Goal: Transaction & Acquisition: Purchase product/service

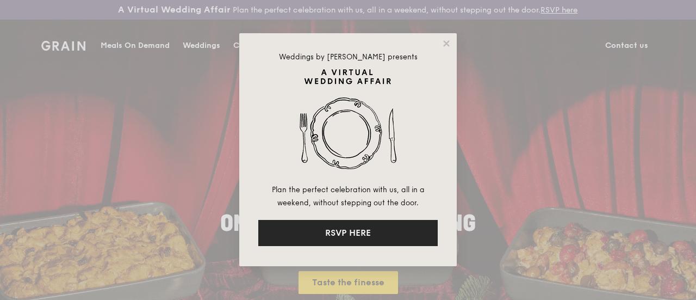
click at [395, 236] on button "RSVP HERE" at bounding box center [348, 233] width 180 height 26
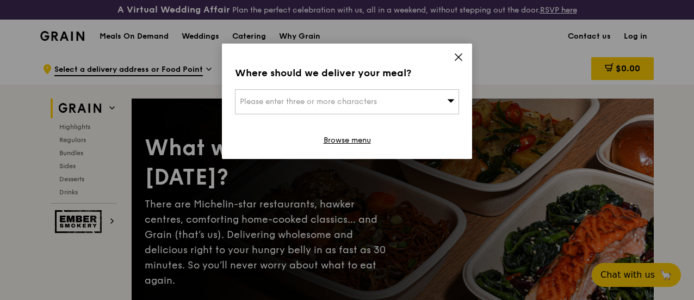
click at [434, 100] on div "Please enter three or more characters" at bounding box center [347, 101] width 224 height 25
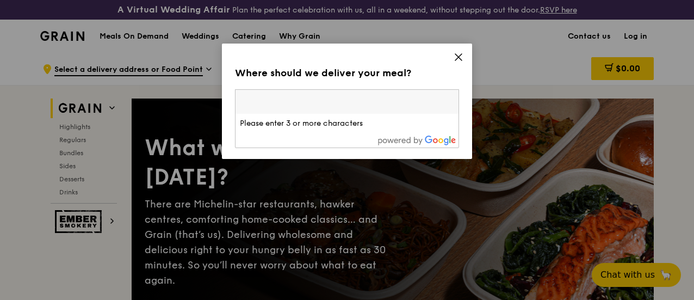
click at [446, 94] on input "search" at bounding box center [347, 102] width 223 height 24
click at [439, 76] on div "Where should we deliver your meal?" at bounding box center [347, 72] width 224 height 15
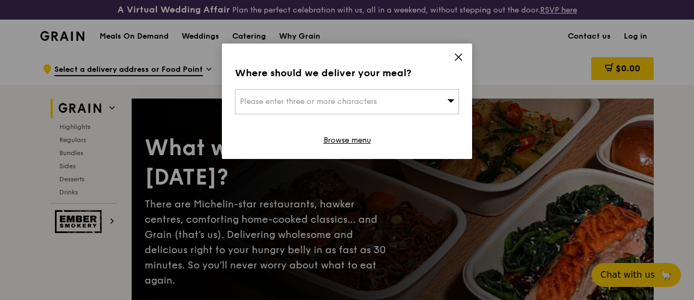
click at [400, 99] on div "Please enter three or more characters" at bounding box center [347, 101] width 224 height 25
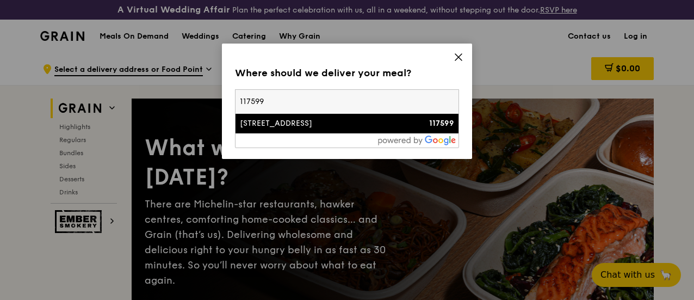
type input "117599"
click at [351, 118] on div "[STREET_ADDRESS]" at bounding box center [320, 123] width 161 height 11
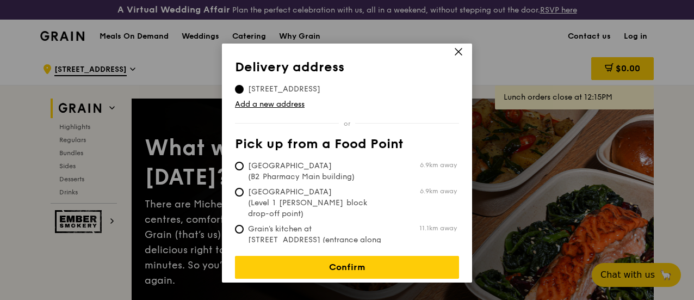
scroll to position [109, 0]
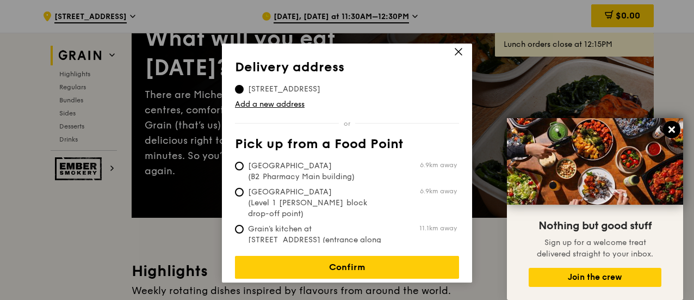
click at [669, 129] on icon at bounding box center [672, 130] width 10 height 10
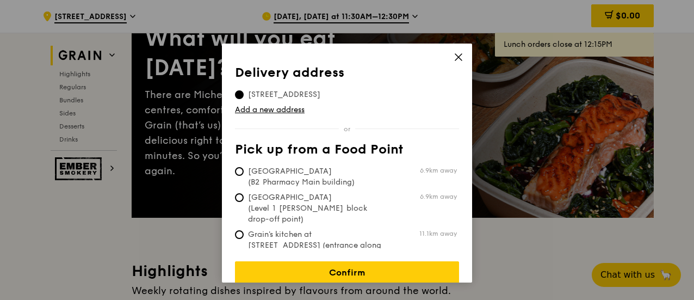
scroll to position [5, 0]
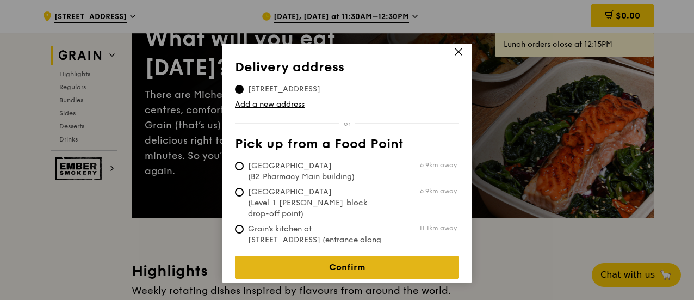
click at [335, 262] on link "Confirm" at bounding box center [347, 267] width 224 height 23
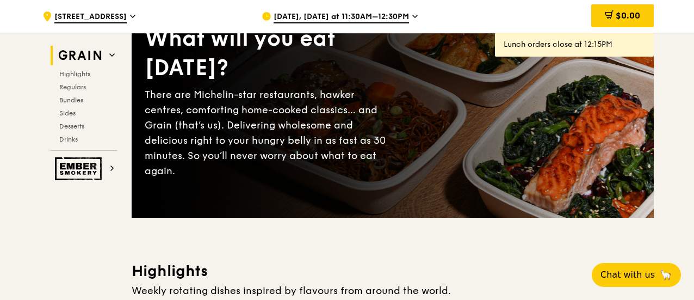
scroll to position [218, 0]
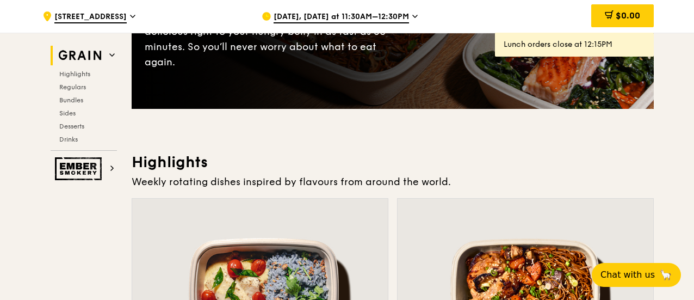
click at [396, 19] on span "Oct 6, Today at 11:30AM–12:30PM" at bounding box center [341, 17] width 135 height 12
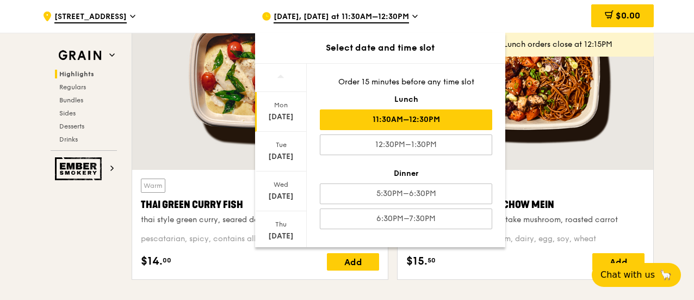
scroll to position [110, 0]
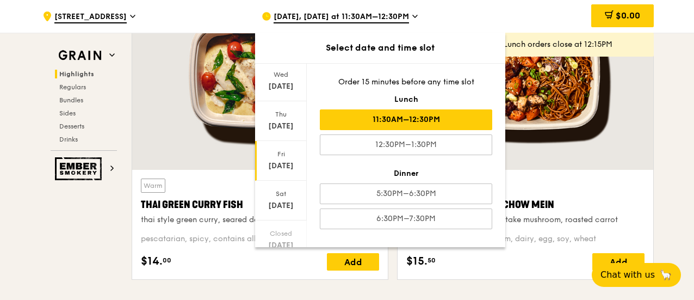
click at [289, 168] on div "Oct 10" at bounding box center [281, 165] width 48 height 11
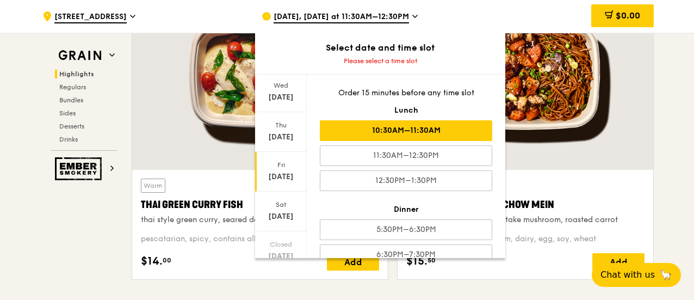
click at [387, 139] on div "10:30AM–11:30AM" at bounding box center [406, 130] width 172 height 21
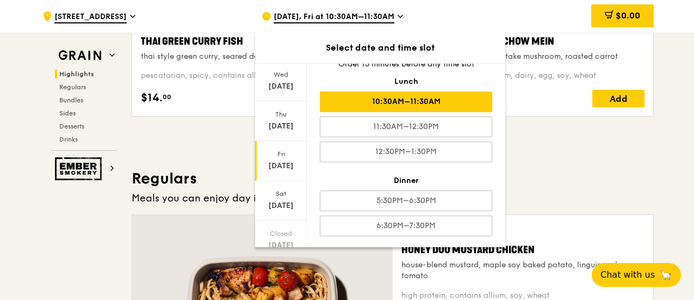
scroll to position [653, 0]
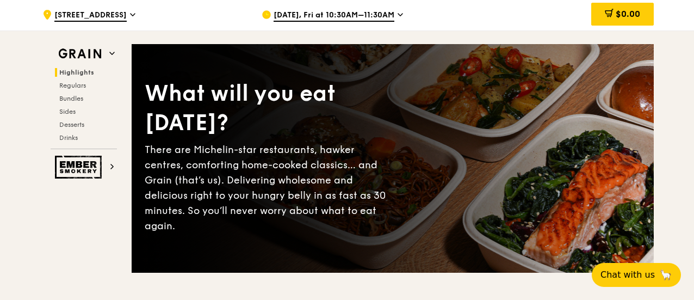
scroll to position [0, 0]
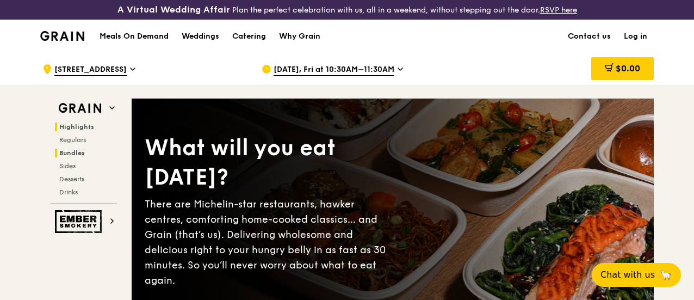
click at [72, 157] on span "Bundles" at bounding box center [72, 153] width 26 height 8
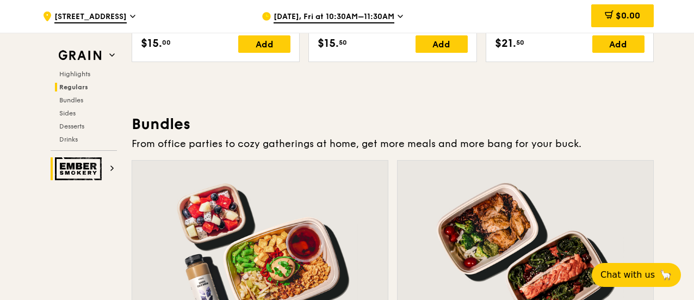
scroll to position [1582, 0]
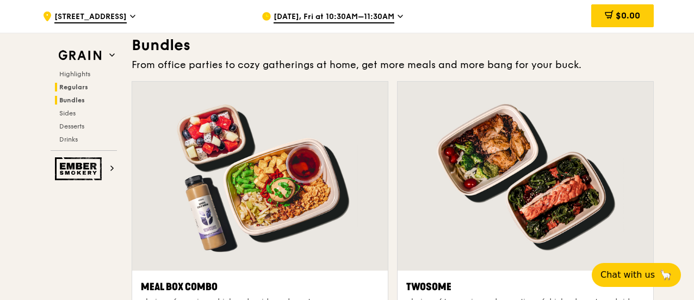
click at [81, 86] on span "Regulars" at bounding box center [73, 87] width 29 height 8
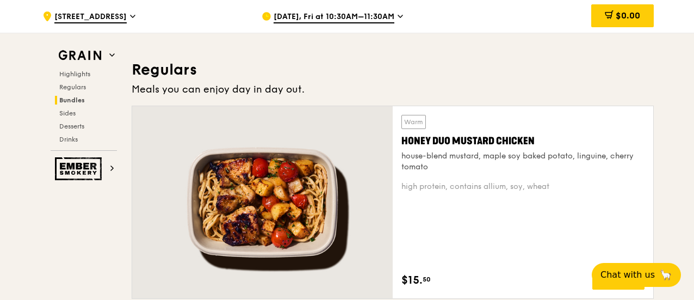
scroll to position [0, 0]
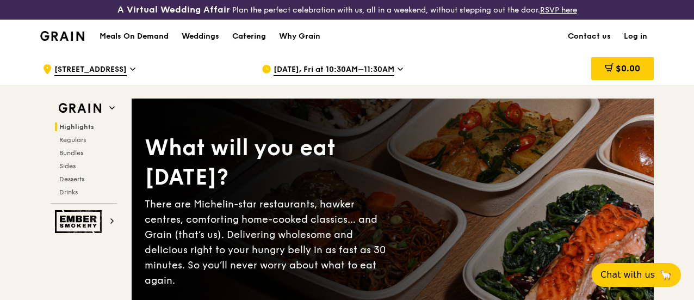
click at [242, 45] on div "Catering" at bounding box center [249, 36] width 34 height 33
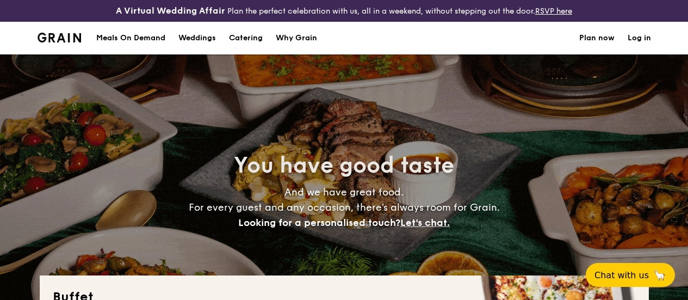
select select
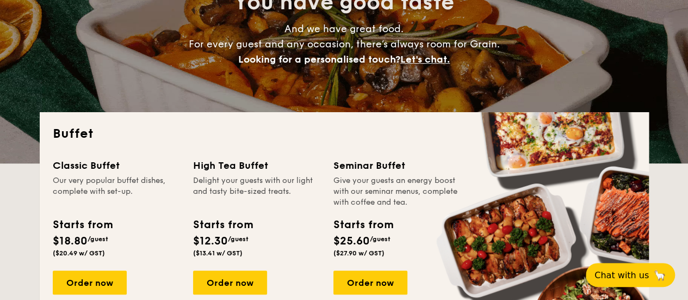
scroll to position [272, 0]
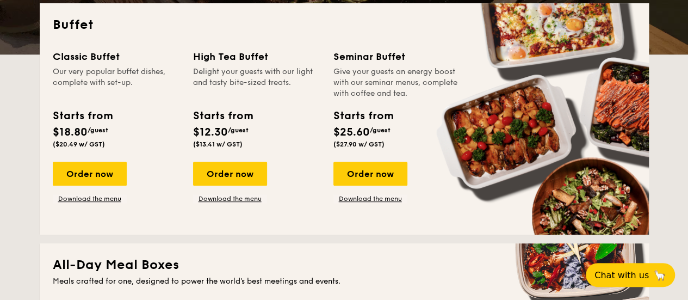
click at [112, 214] on div "Classic Buffet Our very popular buffet dishes, complete with set-up. Starts fro…" at bounding box center [344, 135] width 583 height 172
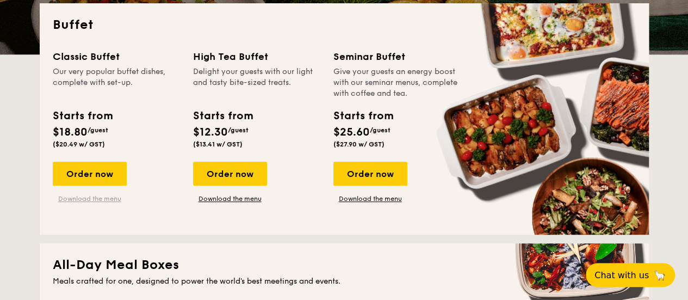
click at [110, 203] on link "Download the menu" at bounding box center [90, 198] width 74 height 9
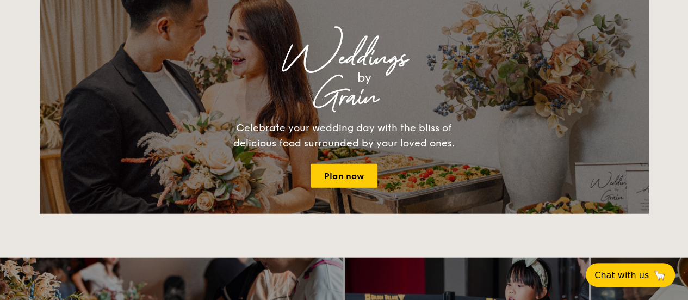
scroll to position [0, 0]
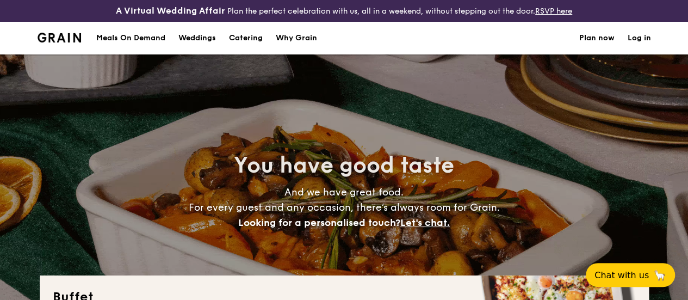
click at [140, 51] on div "Meals On Demand" at bounding box center [130, 38] width 69 height 33
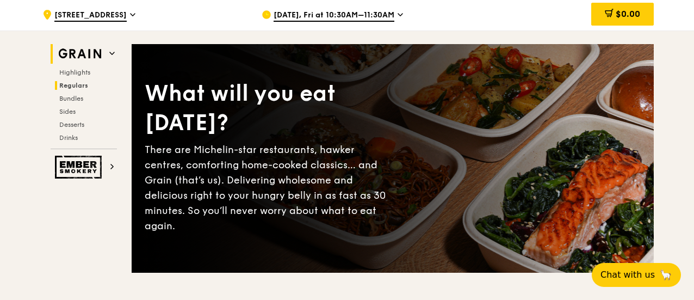
click at [72, 89] on span "Regulars" at bounding box center [73, 86] width 29 height 8
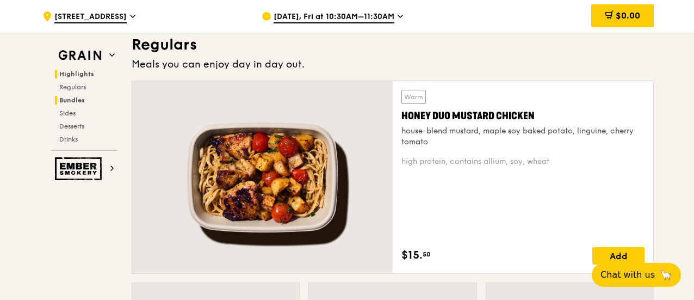
scroll to position [733, 0]
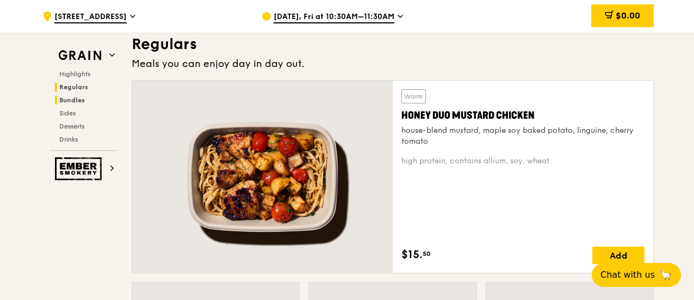
click at [69, 99] on span "Bundles" at bounding box center [72, 100] width 26 height 8
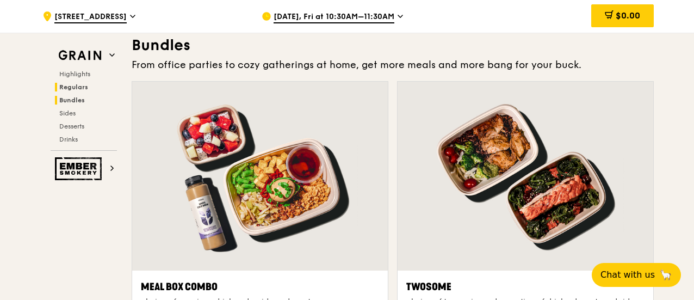
click at [72, 90] on span "Regulars" at bounding box center [73, 87] width 29 height 8
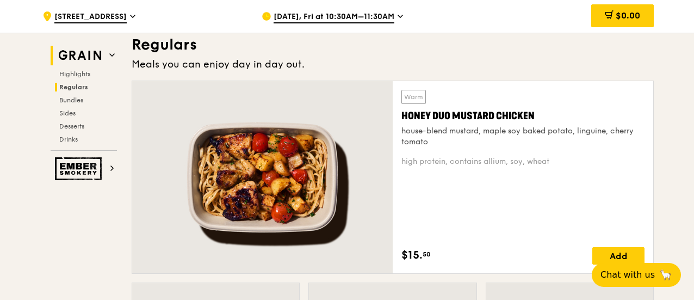
click at [112, 54] on icon at bounding box center [111, 54] width 5 height 5
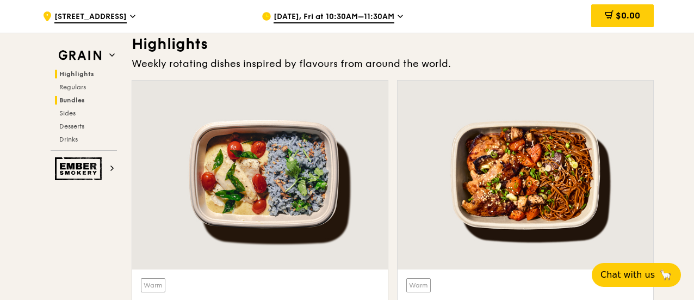
click at [76, 103] on span "Bundles" at bounding box center [72, 100] width 26 height 8
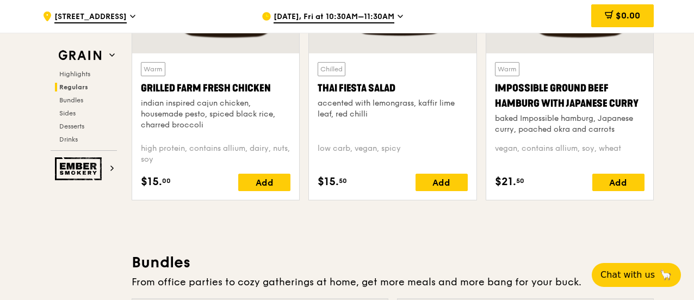
scroll to position [1311, 0]
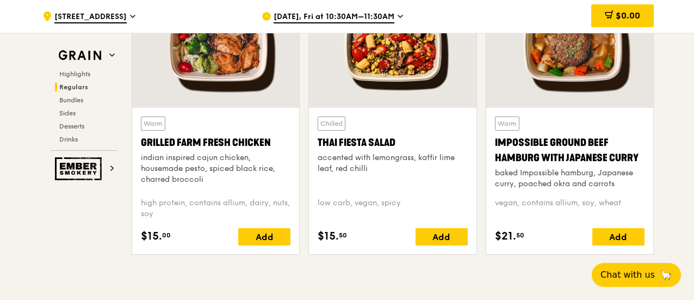
click at [130, 17] on icon at bounding box center [132, 16] width 5 height 10
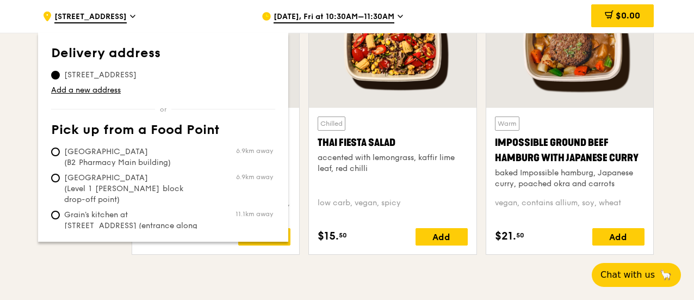
click at [130, 17] on icon at bounding box center [132, 16] width 5 height 10
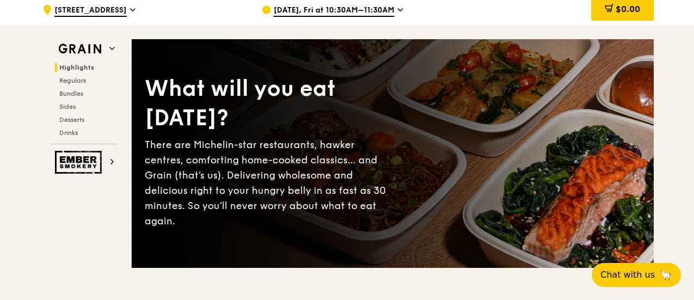
scroll to position [0, 0]
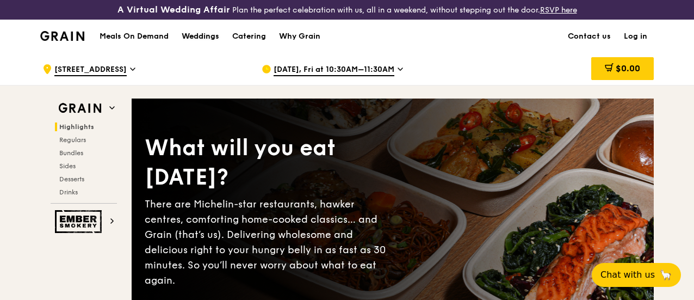
click at [203, 45] on div "Weddings" at bounding box center [201, 36] width 38 height 33
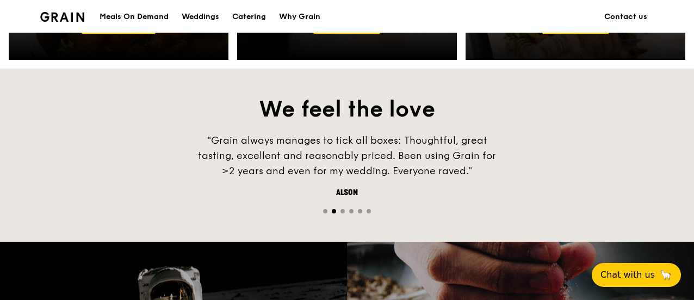
scroll to position [473, 0]
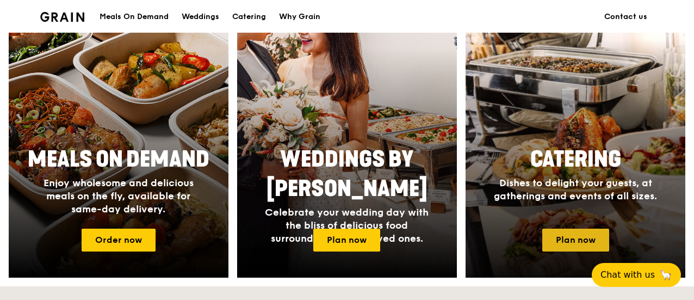
click at [569, 246] on link "Plan now" at bounding box center [575, 239] width 67 height 23
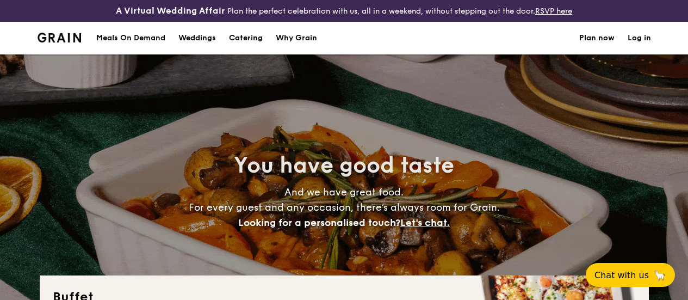
select select
